Goal: Information Seeking & Learning: Learn about a topic

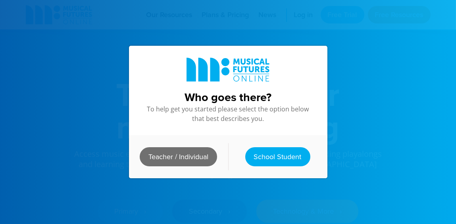
click at [194, 158] on link "Teacher / Individual" at bounding box center [178, 156] width 77 height 19
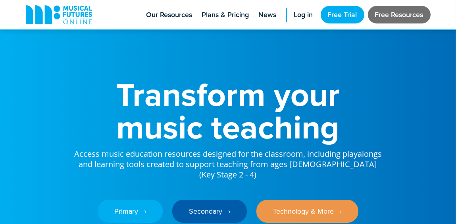
click at [407, 17] on link "Free Resources" at bounding box center [399, 14] width 63 height 17
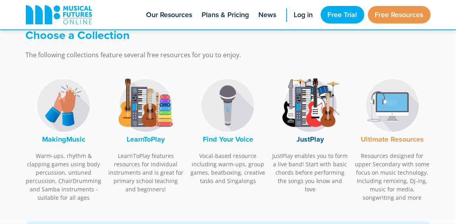
scroll to position [238, 0]
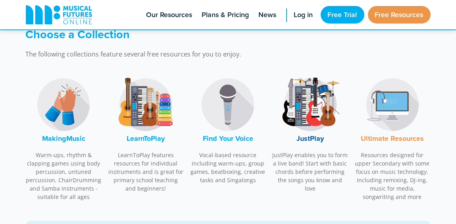
click at [231, 138] on font "Find Your Voice" at bounding box center [228, 138] width 50 height 10
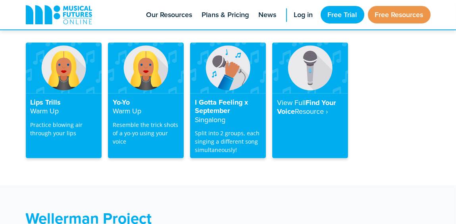
scroll to position [1632, 0]
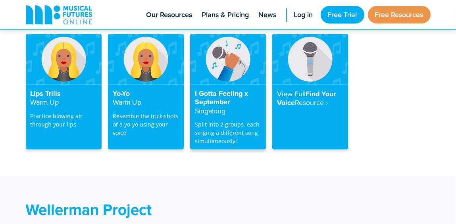
click at [224, 89] on h4 "I Gotta Feeling x September Singalong" at bounding box center [228, 102] width 66 height 26
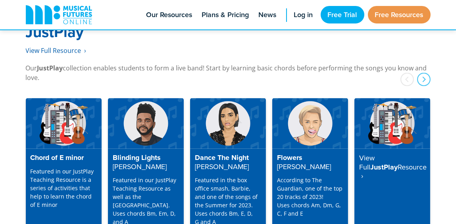
scroll to position [2069, 0]
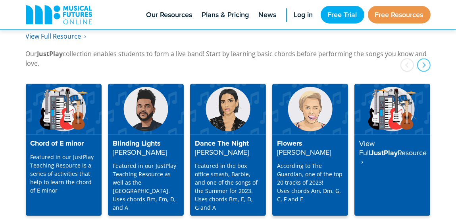
click at [312, 147] on strong "Miley Cyrus" at bounding box center [304, 152] width 54 height 10
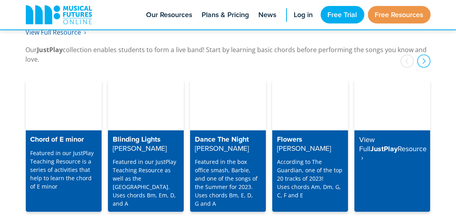
scroll to position [2069, 0]
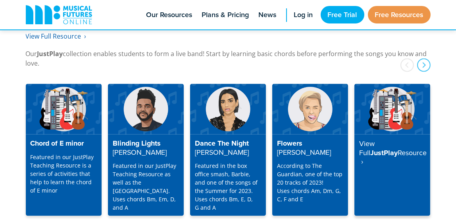
click at [379, 147] on strong "Resource ‎ ›" at bounding box center [392, 156] width 67 height 19
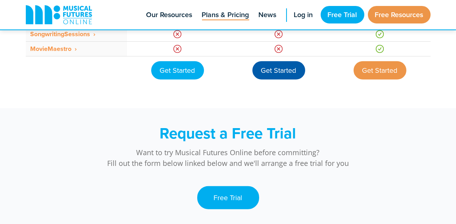
scroll to position [794, 0]
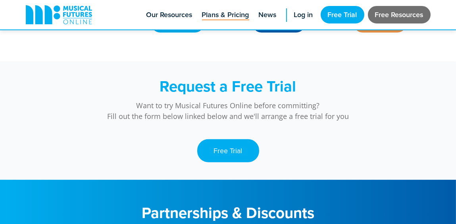
click at [386, 12] on link "Free Resources" at bounding box center [399, 14] width 63 height 17
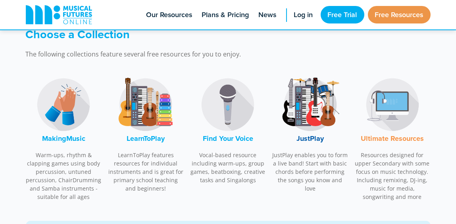
scroll to position [278, 0]
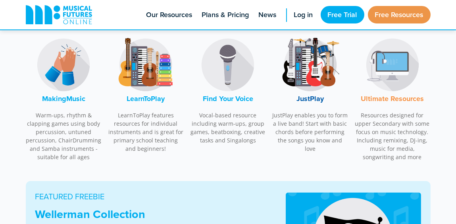
click at [374, 98] on font "Ultimate Resources" at bounding box center [392, 98] width 63 height 10
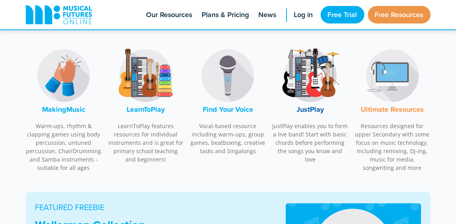
scroll to position [280, 0]
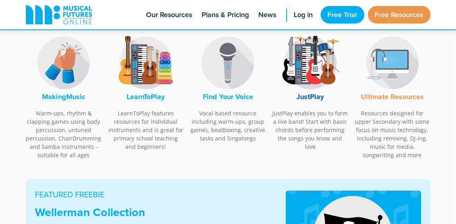
click at [239, 99] on font "Find Your Voice" at bounding box center [228, 96] width 50 height 10
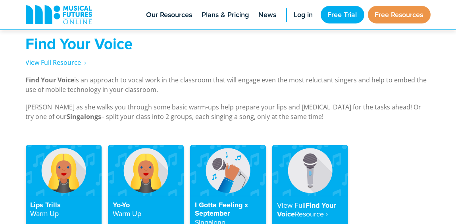
scroll to position [1513, 0]
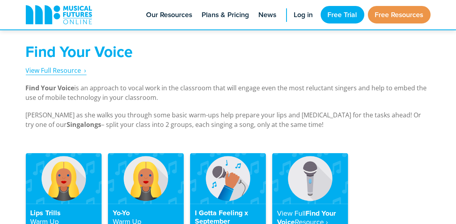
click at [70, 66] on span "View Full Resource‎‏‏‎ ‎ ›" at bounding box center [56, 70] width 61 height 9
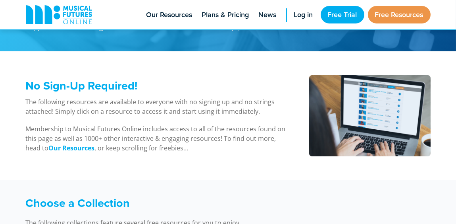
scroll to position [47, 0]
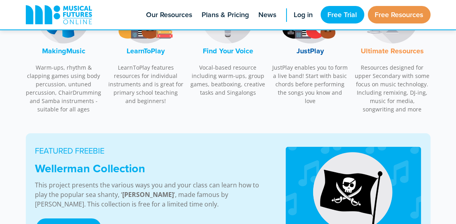
click at [307, 52] on font "JustPlay" at bounding box center [310, 51] width 27 height 10
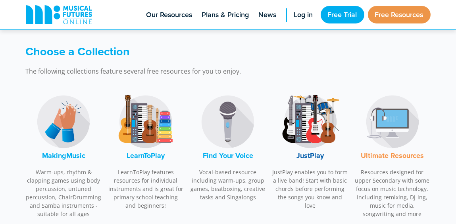
scroll to position [231, 0]
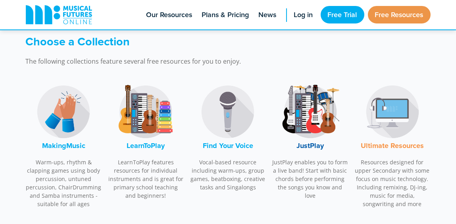
click at [150, 149] on font "LearnToPlay" at bounding box center [146, 145] width 38 height 10
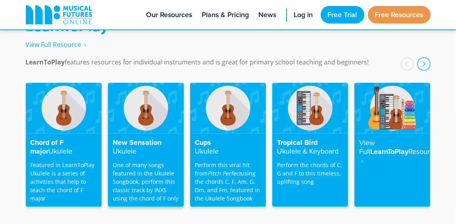
scroll to position [1316, 0]
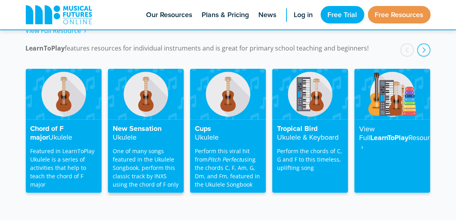
click at [165, 127] on h4 "New Sensation Ukulele" at bounding box center [146, 132] width 66 height 17
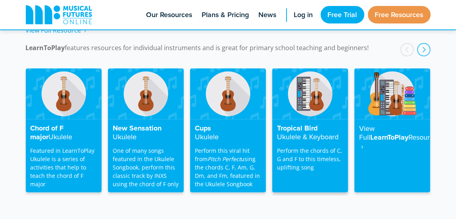
scroll to position [1313, 0]
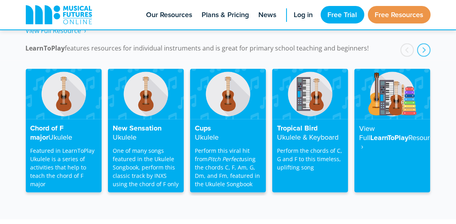
click at [236, 124] on h4 "Cups Ukulele" at bounding box center [228, 132] width 66 height 17
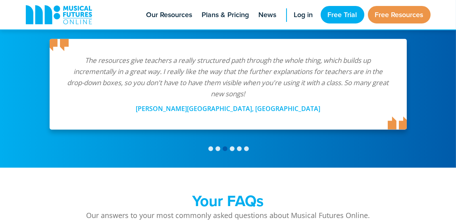
scroll to position [1668, 0]
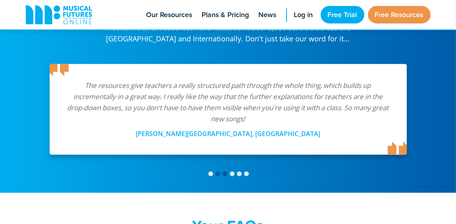
click at [216, 171] on span at bounding box center [218, 173] width 5 height 5
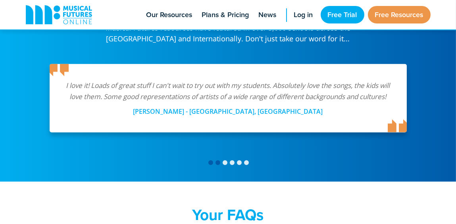
click at [210, 160] on span at bounding box center [210, 162] width 5 height 5
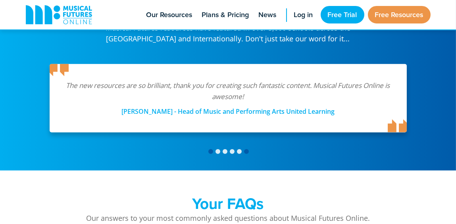
click at [245, 149] on span at bounding box center [246, 151] width 5 height 5
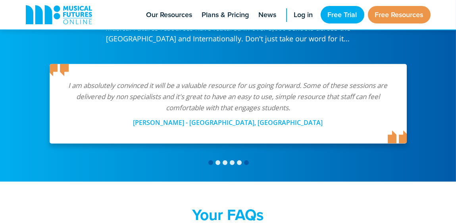
click at [211, 160] on span at bounding box center [210, 162] width 5 height 5
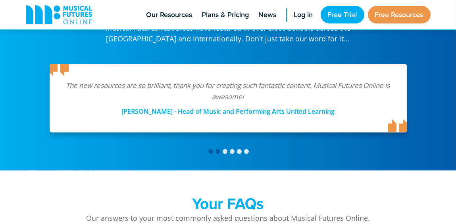
click at [218, 149] on span at bounding box center [218, 151] width 5 height 5
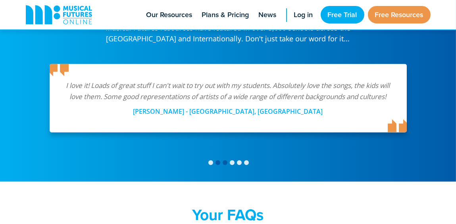
click at [224, 160] on span at bounding box center [225, 162] width 5 height 5
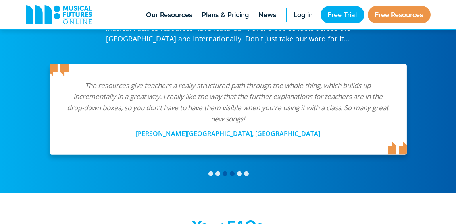
click at [232, 171] on span at bounding box center [232, 173] width 5 height 5
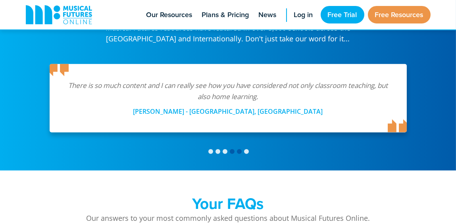
click at [239, 149] on span at bounding box center [239, 151] width 5 height 5
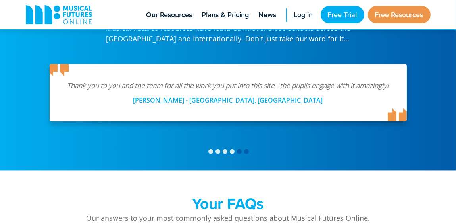
click at [247, 149] on span at bounding box center [246, 151] width 5 height 5
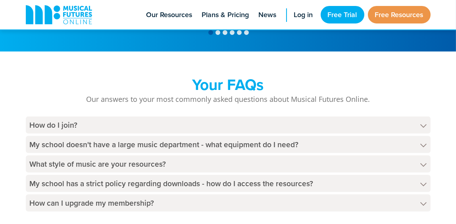
scroll to position [1826, 0]
